Goal: Task Accomplishment & Management: Use online tool/utility

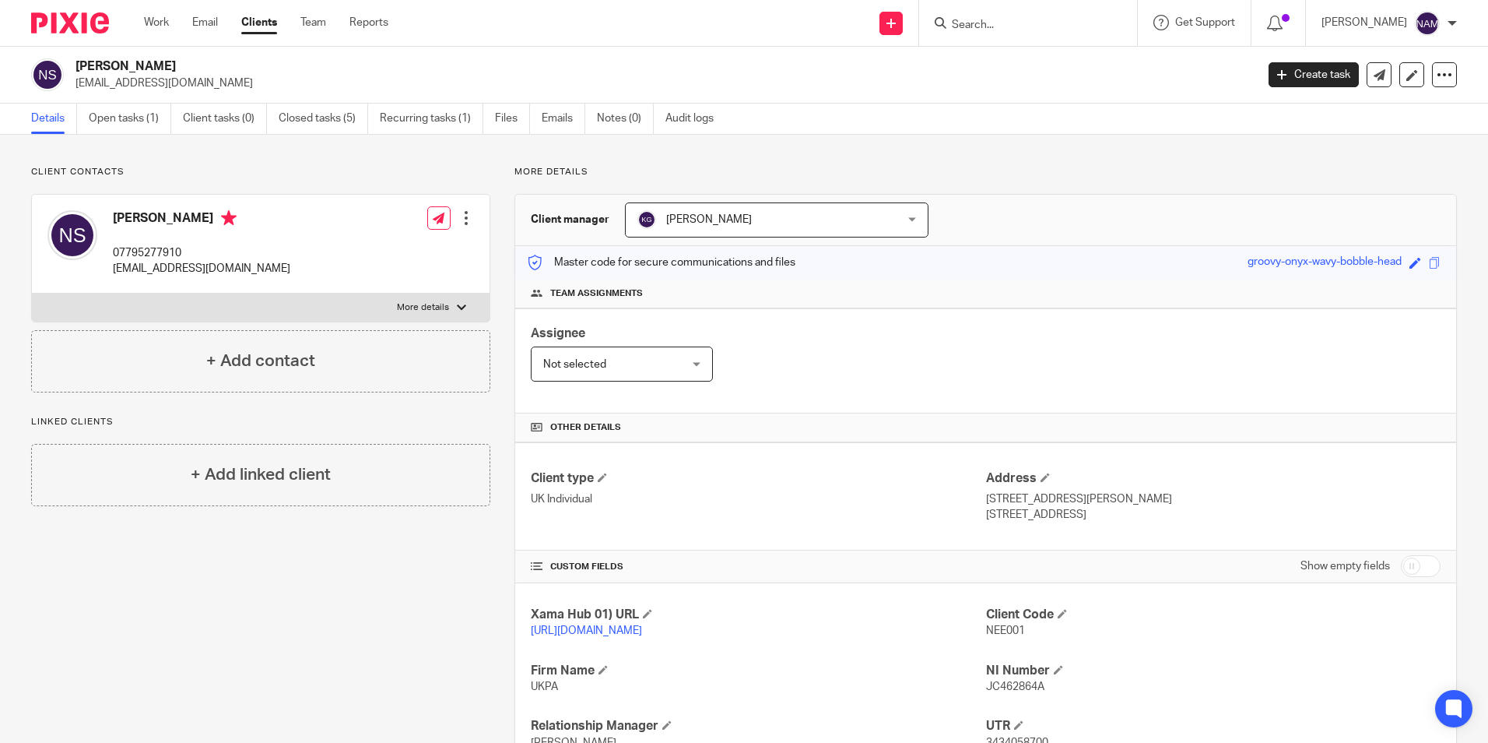
drag, startPoint x: 53, startPoint y: 33, endPoint x: 90, endPoint y: 24, distance: 38.3
click at [53, 33] on img at bounding box center [70, 22] width 78 height 21
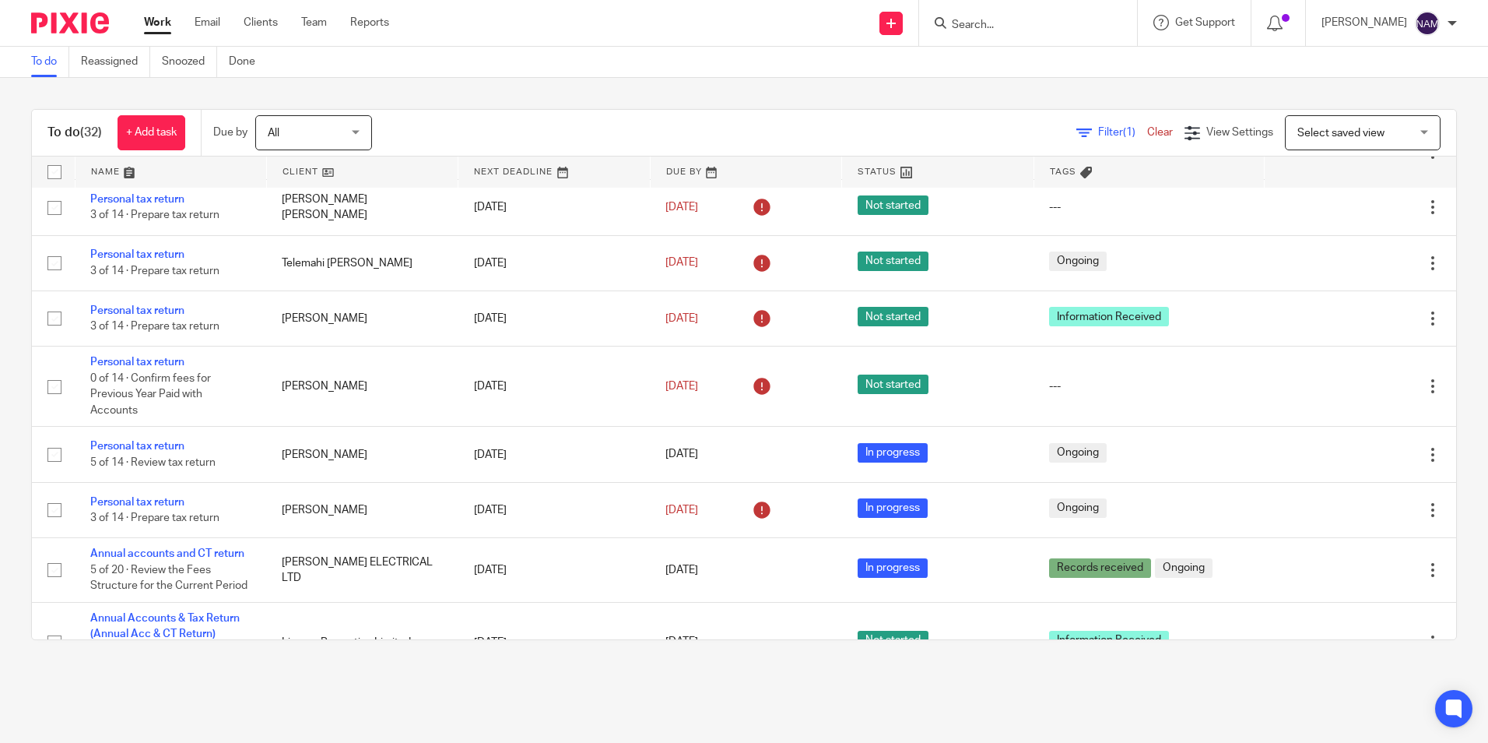
scroll to position [1444, 0]
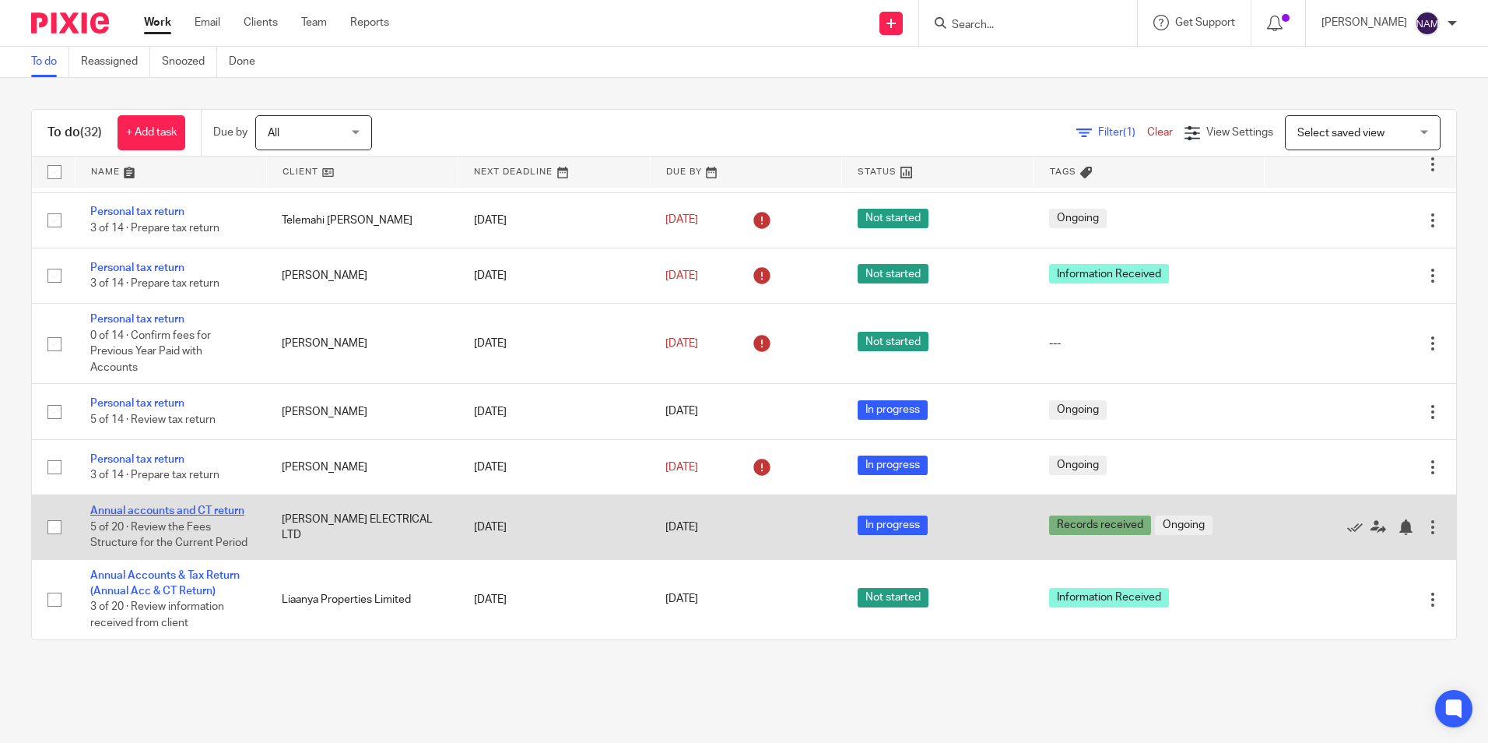
click at [181, 515] on link "Annual accounts and CT return" at bounding box center [167, 510] width 154 height 11
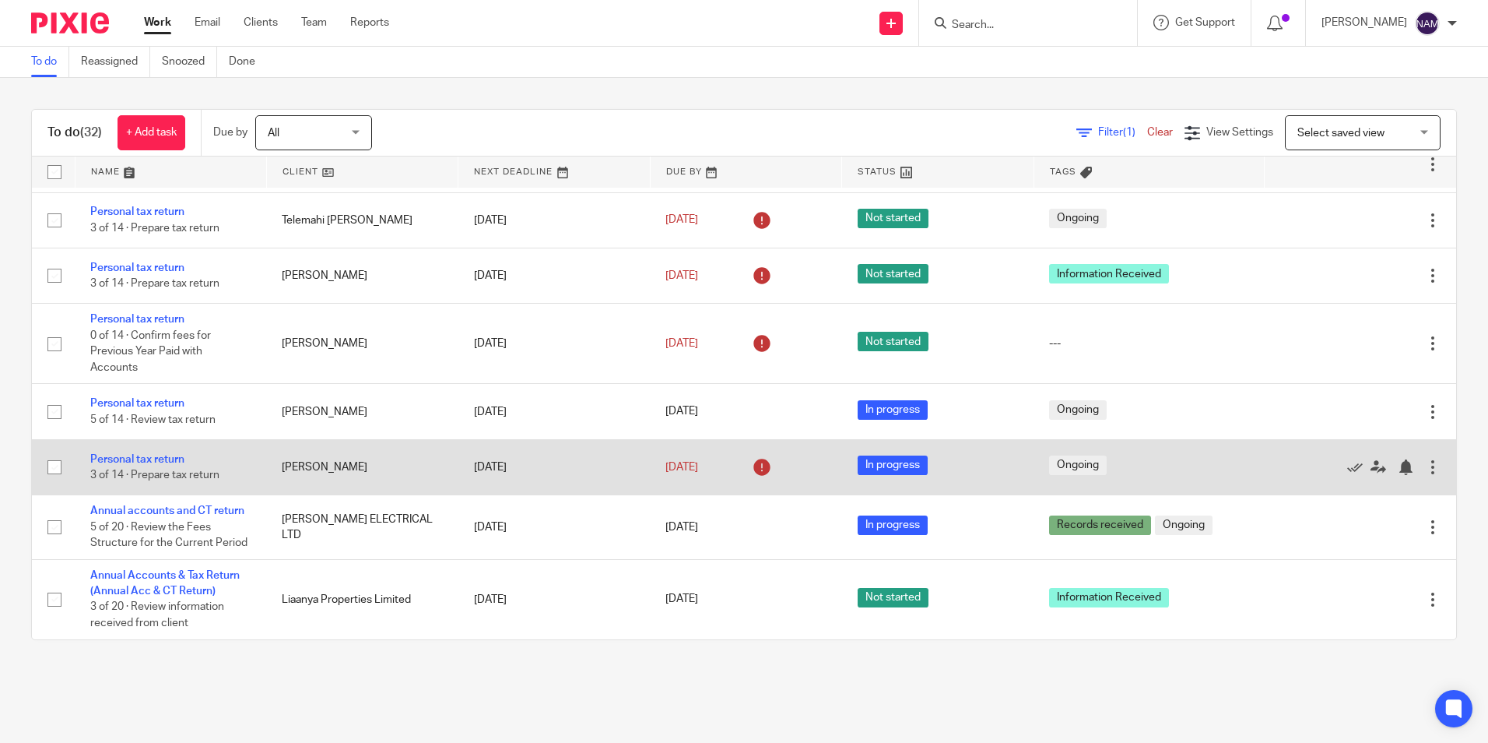
drag, startPoint x: 273, startPoint y: 462, endPoint x: 360, endPoint y: 461, distance: 86.4
click at [360, 461] on td "Richard Walter Vos" at bounding box center [362, 466] width 192 height 55
drag, startPoint x: 373, startPoint y: 466, endPoint x: 297, endPoint y: 467, distance: 75.5
click at [303, 467] on td "Richard Walter Vos" at bounding box center [362, 466] width 192 height 55
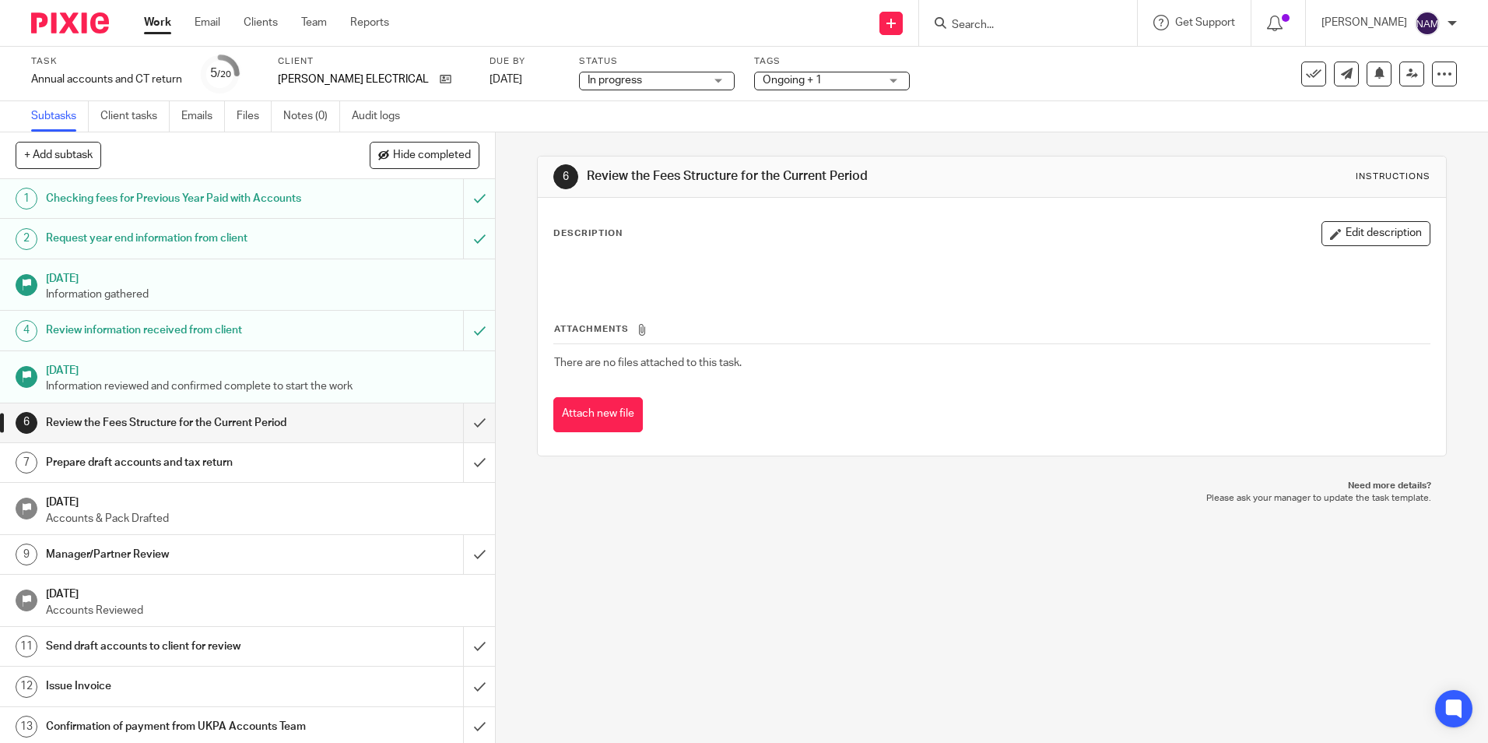
click at [423, 76] on div "[PERSON_NAME] ELECTRICAL LTD" at bounding box center [374, 80] width 192 height 16
click at [440, 82] on icon at bounding box center [446, 79] width 12 height 12
